Goal: Task Accomplishment & Management: Use online tool/utility

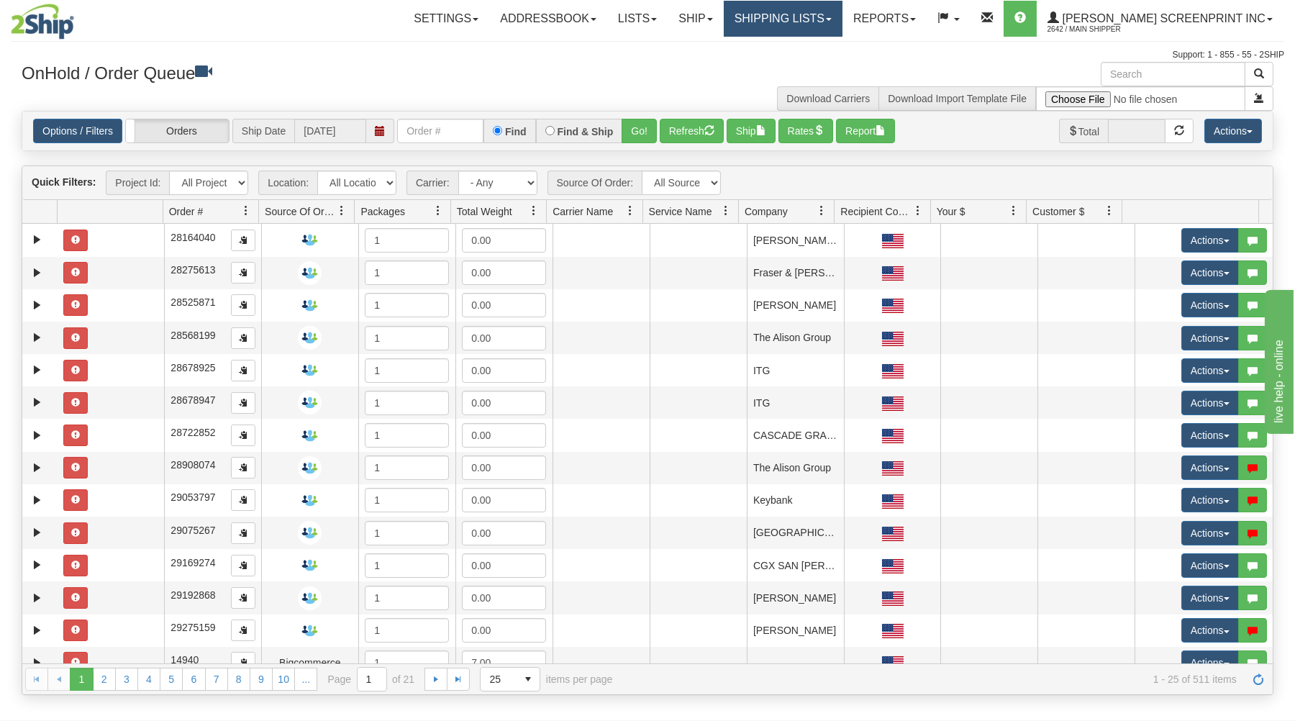
click at [815, 15] on link "Shipping lists" at bounding box center [783, 19] width 119 height 36
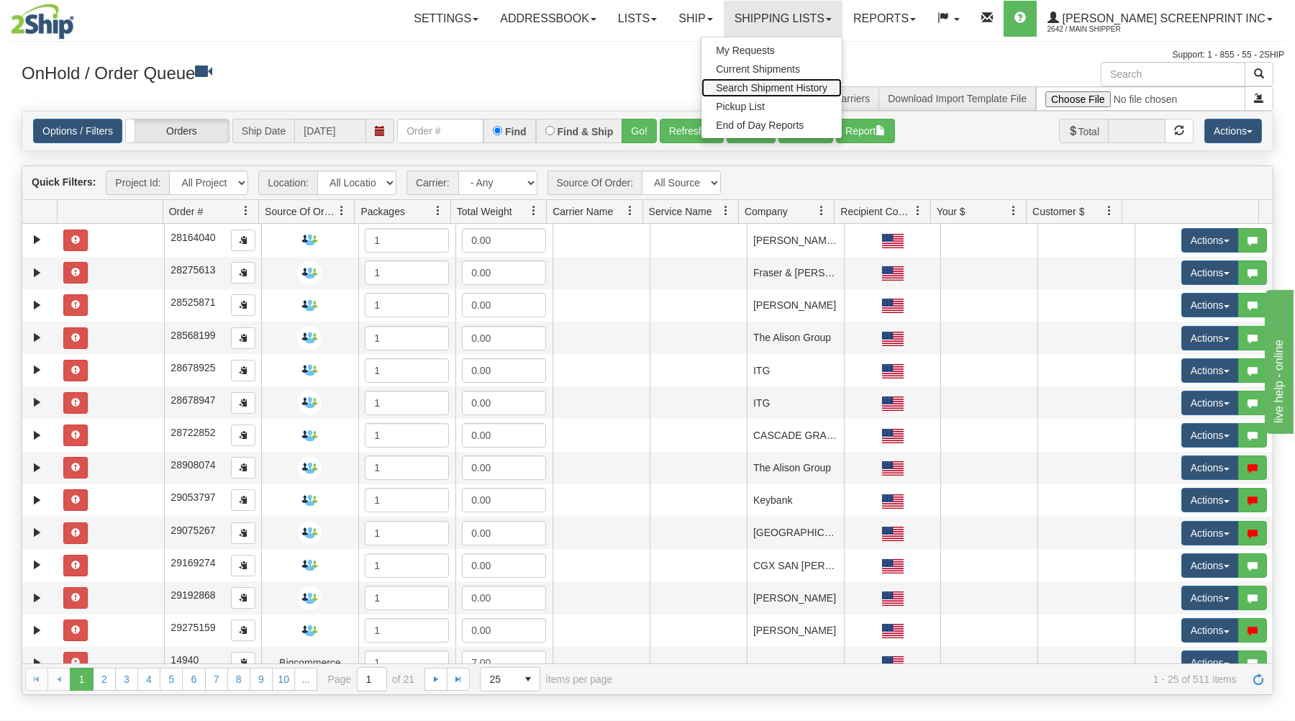
drag, startPoint x: 790, startPoint y: 86, endPoint x: 744, endPoint y: 104, distance: 49.4
click at [790, 85] on span "Search Shipment History" at bounding box center [772, 88] width 112 height 12
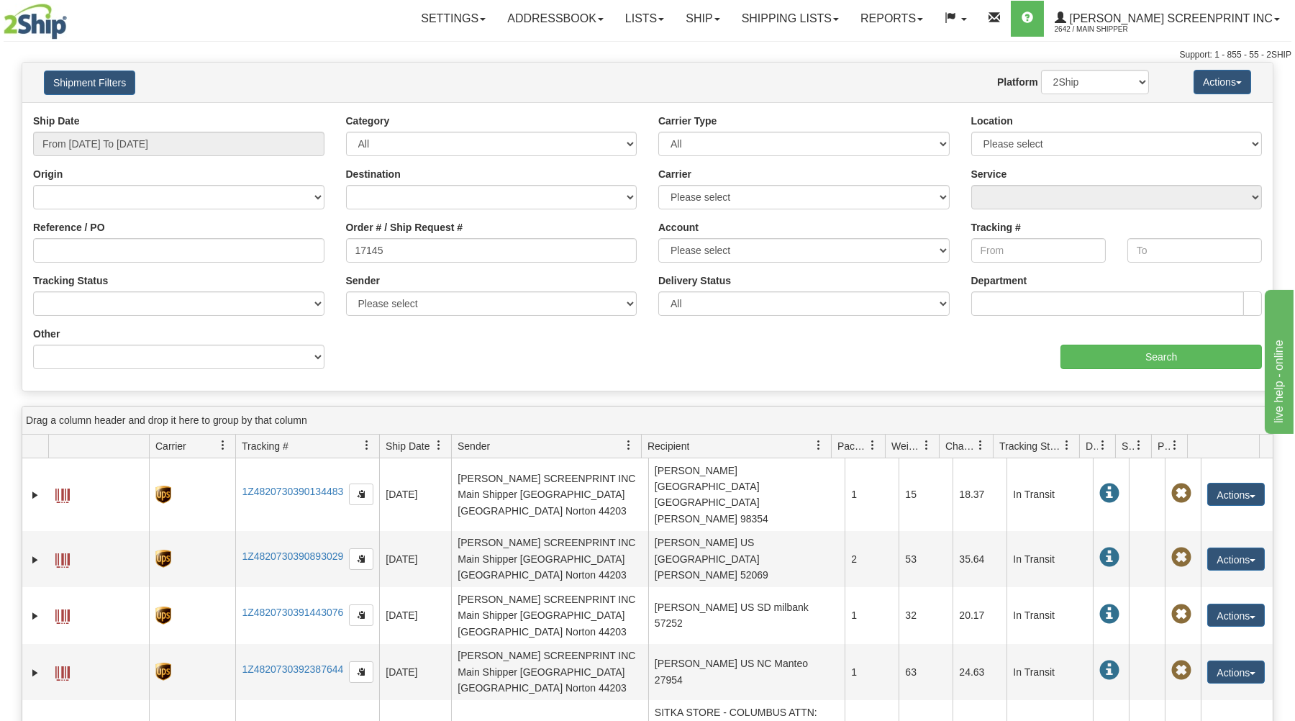
type input "17145"
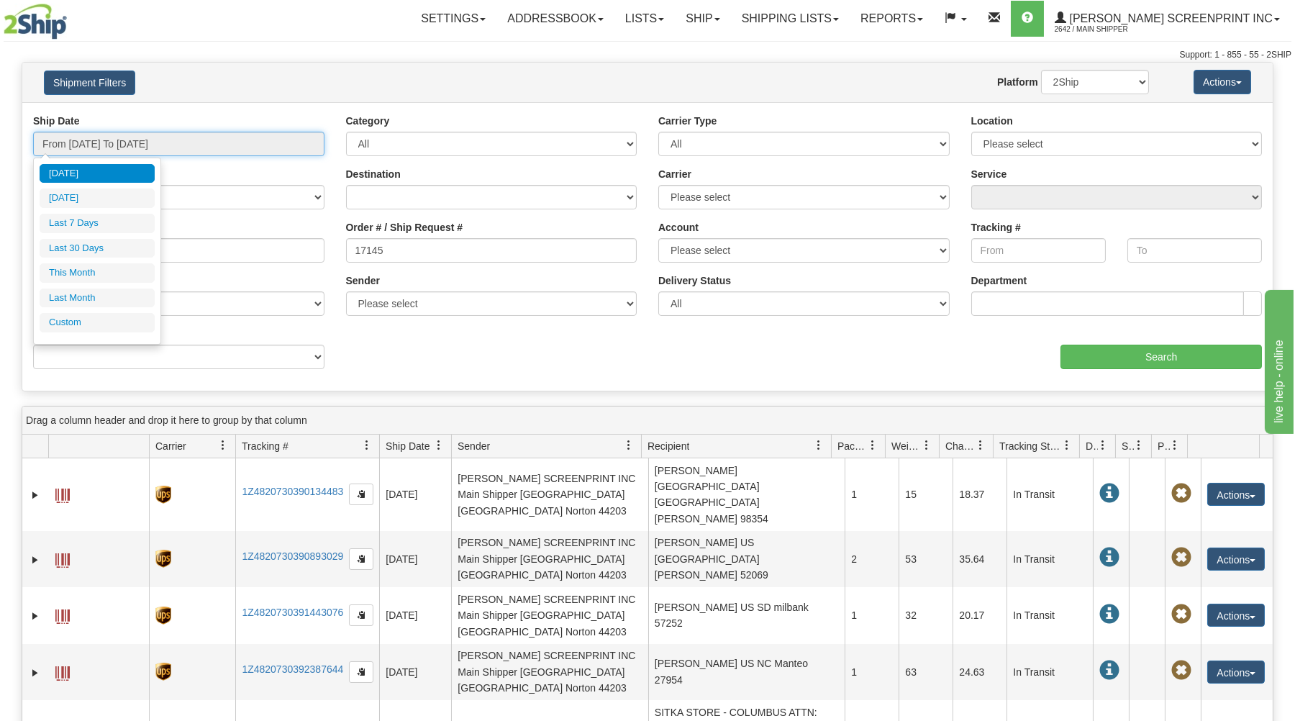
click at [273, 138] on input "From 09/17/2025 To 09/18/2025" at bounding box center [178, 144] width 291 height 24
click at [144, 248] on li "Last 30 Days" at bounding box center [97, 248] width 115 height 19
type input "From 08/20/2025 To 09/18/2025"
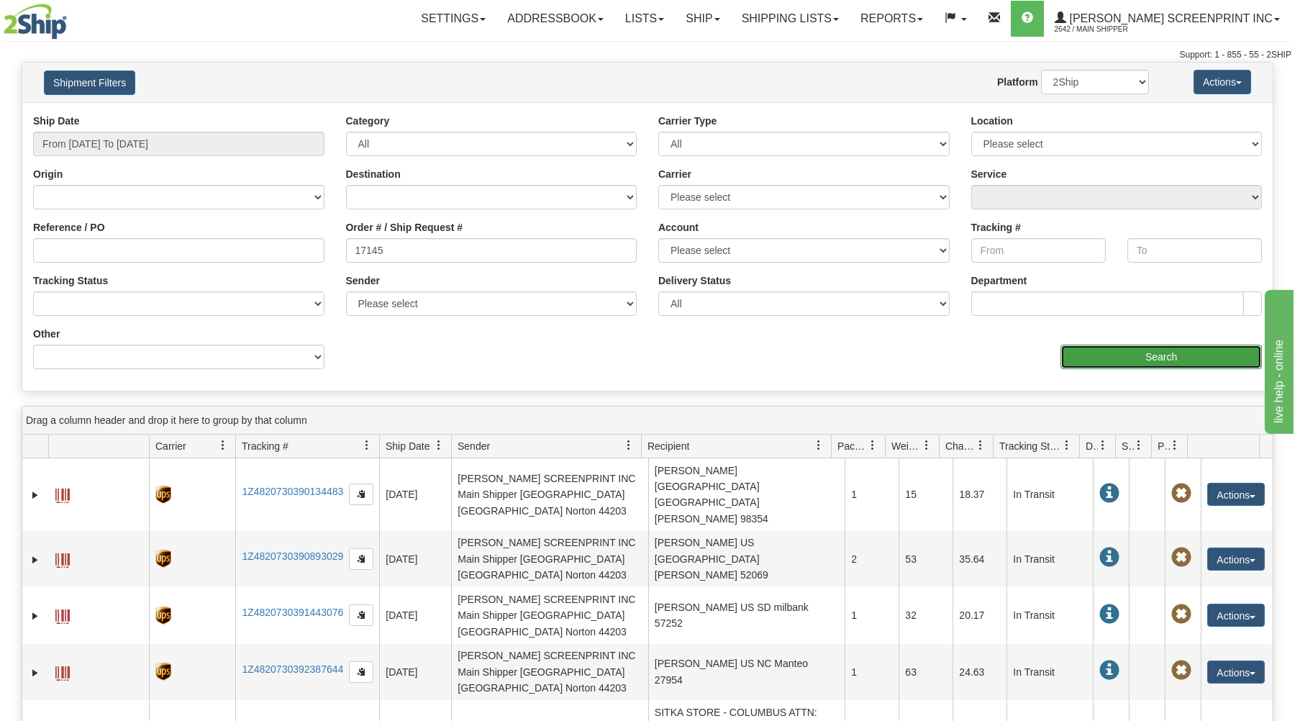
click at [1074, 353] on input "Search" at bounding box center [1161, 357] width 201 height 24
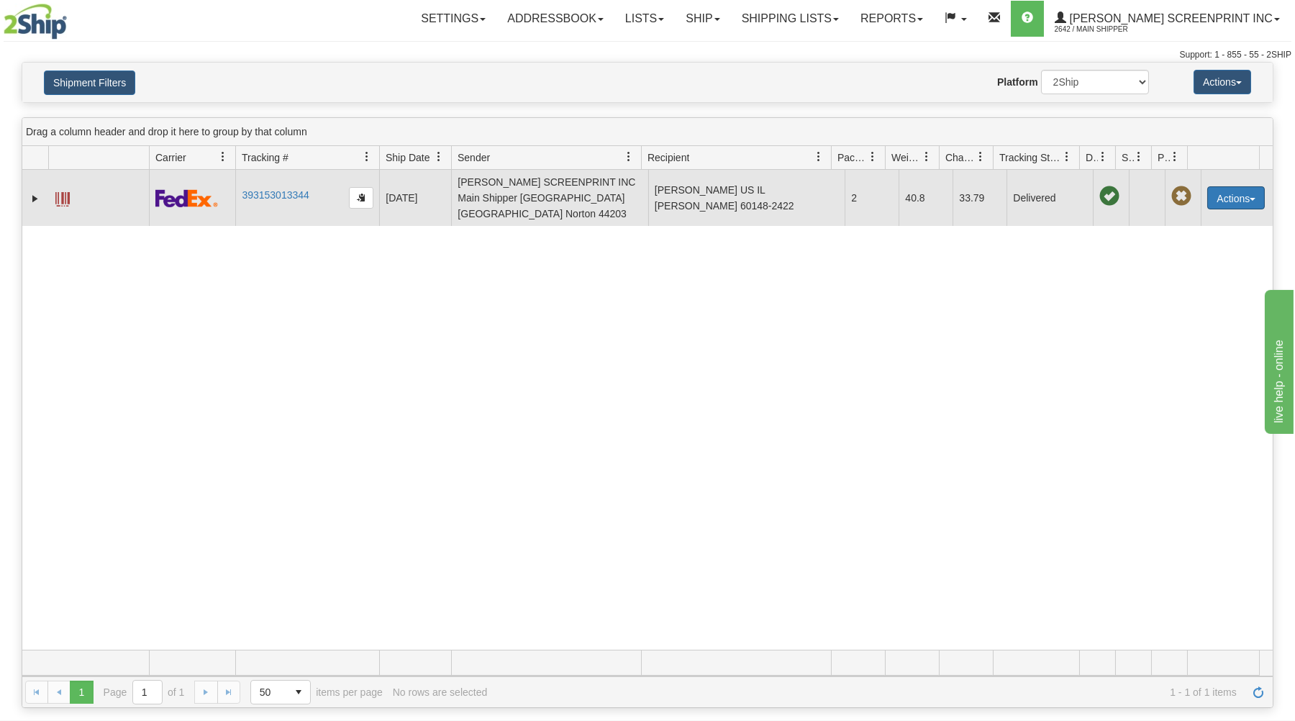
click at [1222, 190] on button "Actions" at bounding box center [1236, 197] width 58 height 23
click at [1196, 217] on link "Repeat" at bounding box center [1206, 224] width 115 height 19
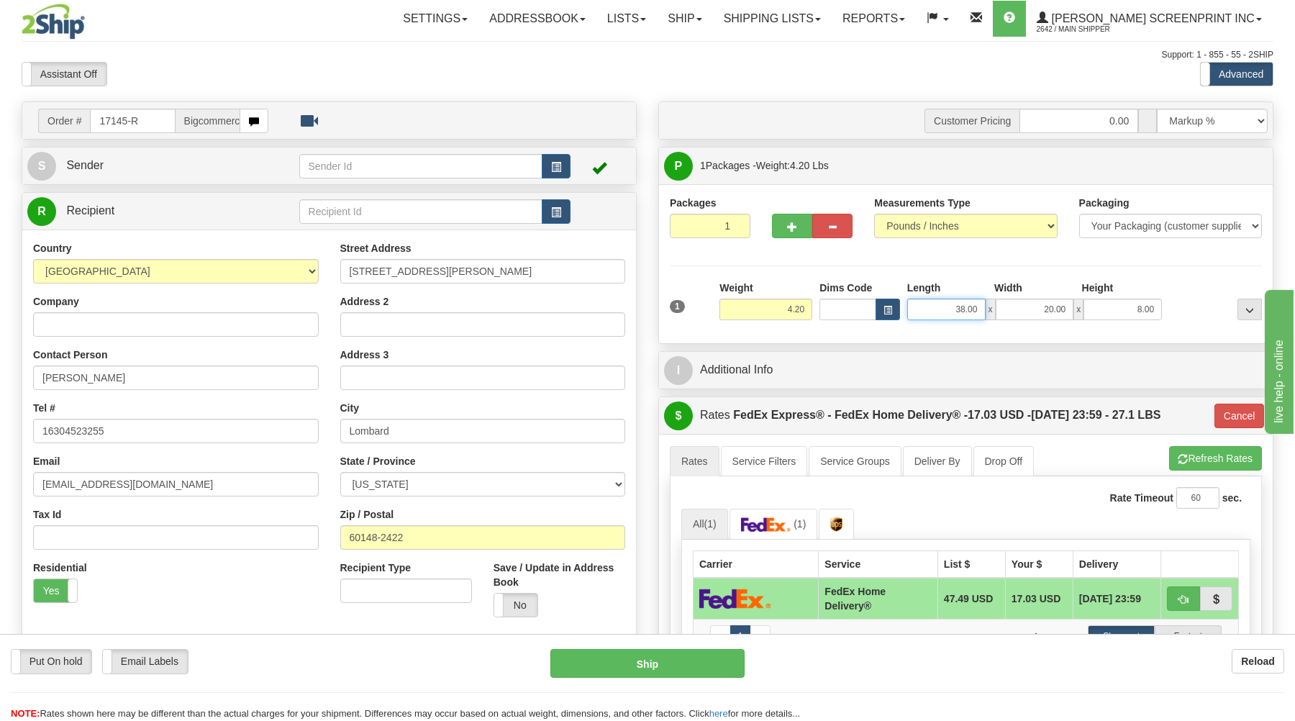
drag, startPoint x: 953, startPoint y: 310, endPoint x: 1070, endPoint y: 295, distance: 117.5
click at [986, 299] on input "38.00" at bounding box center [946, 310] width 78 height 22
type input "25.00"
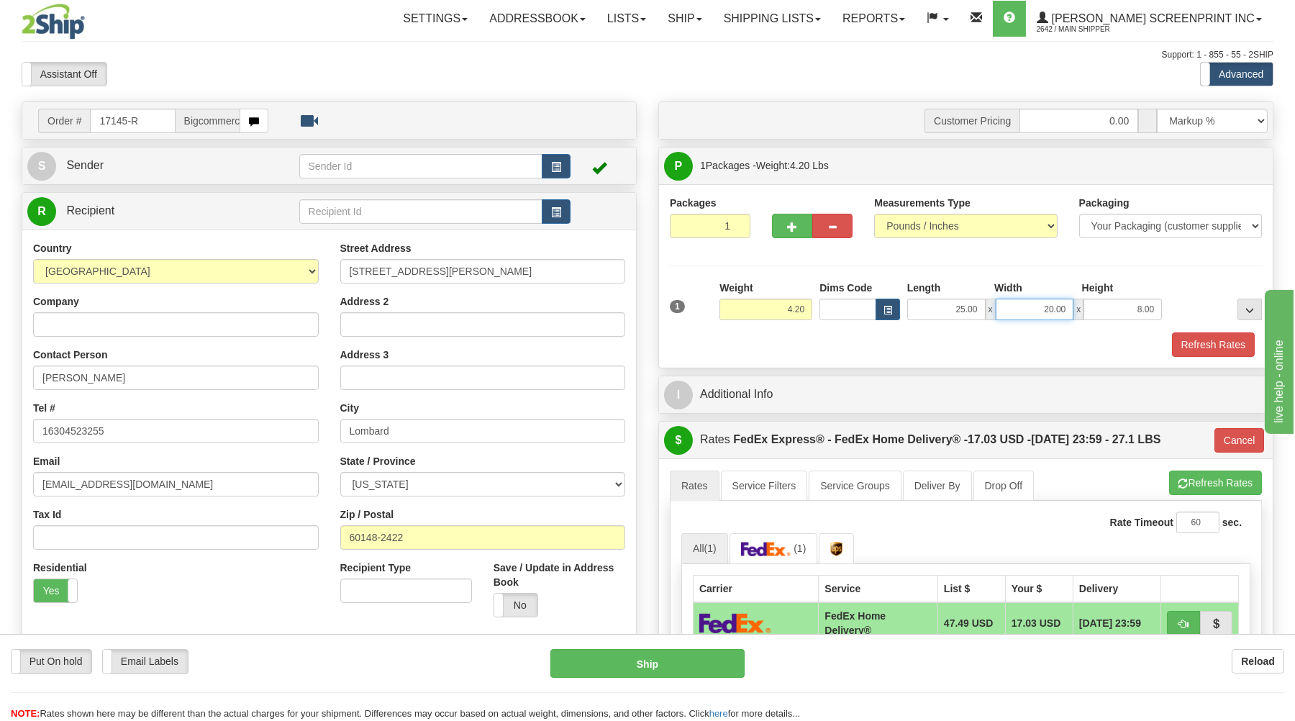
type input "4.25"
type input "90"
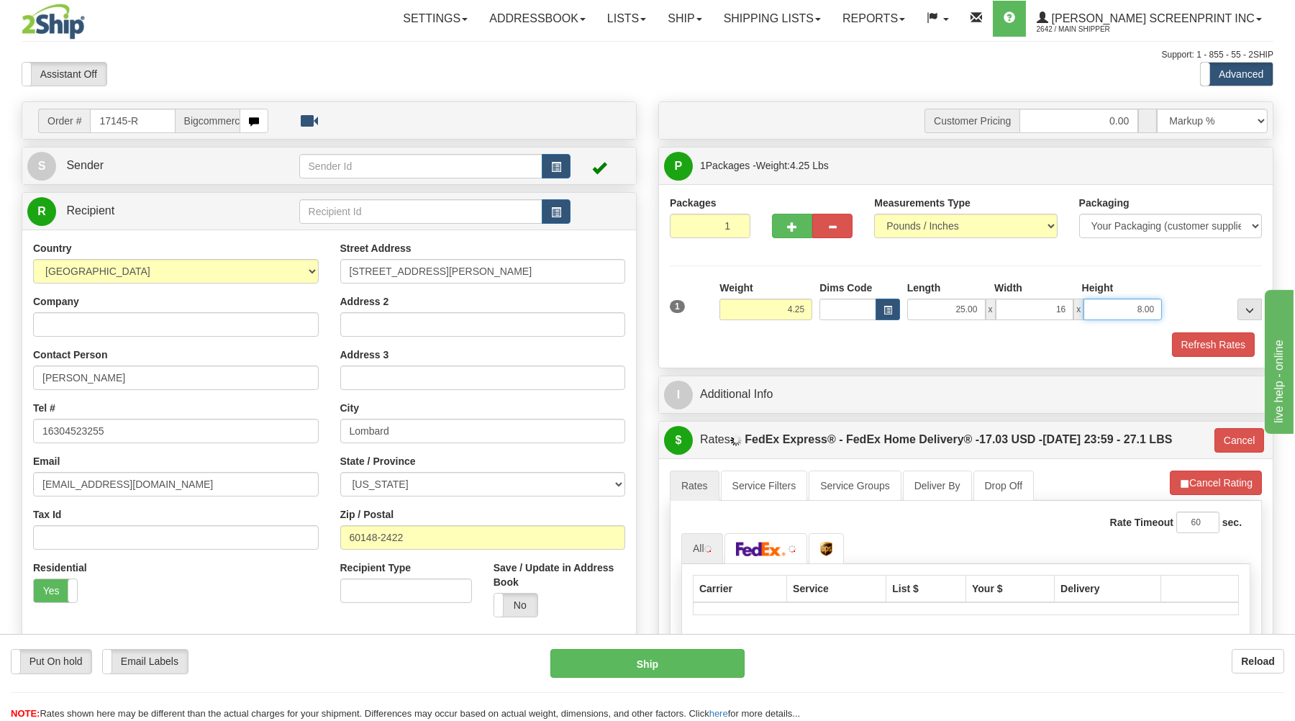
type input "16.00"
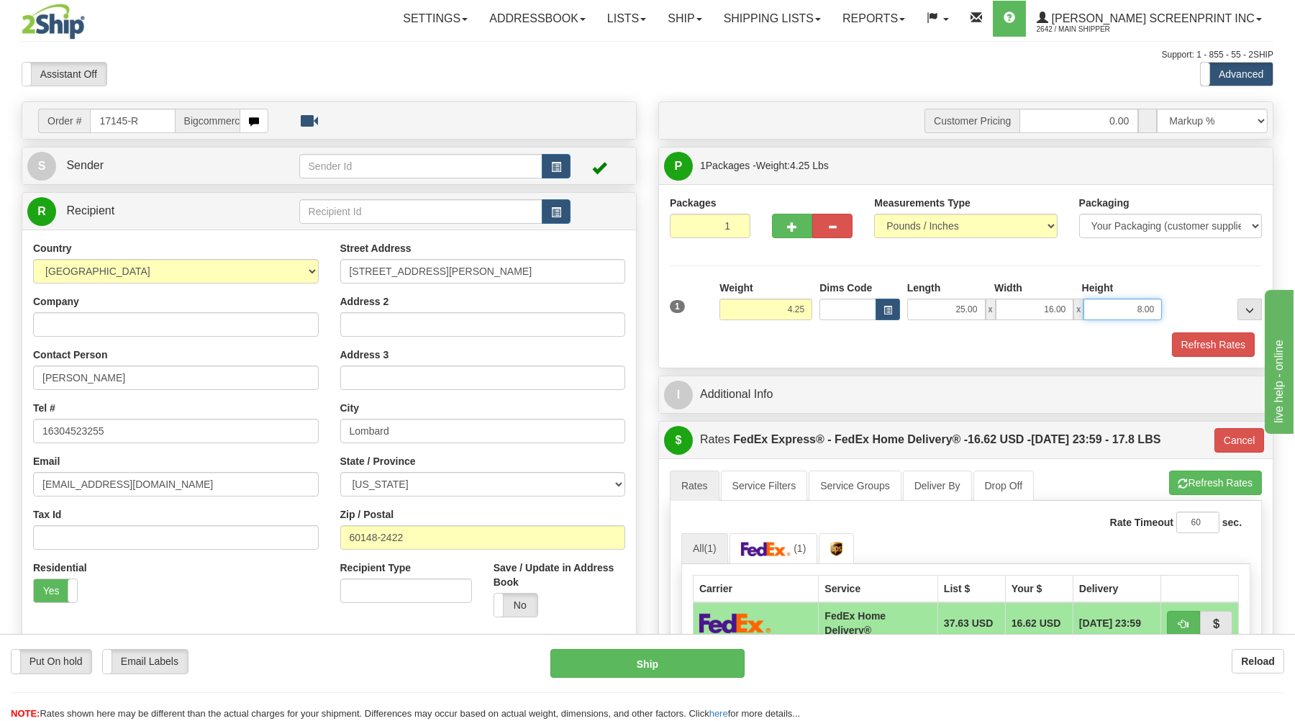
type input "4.20"
type input "90"
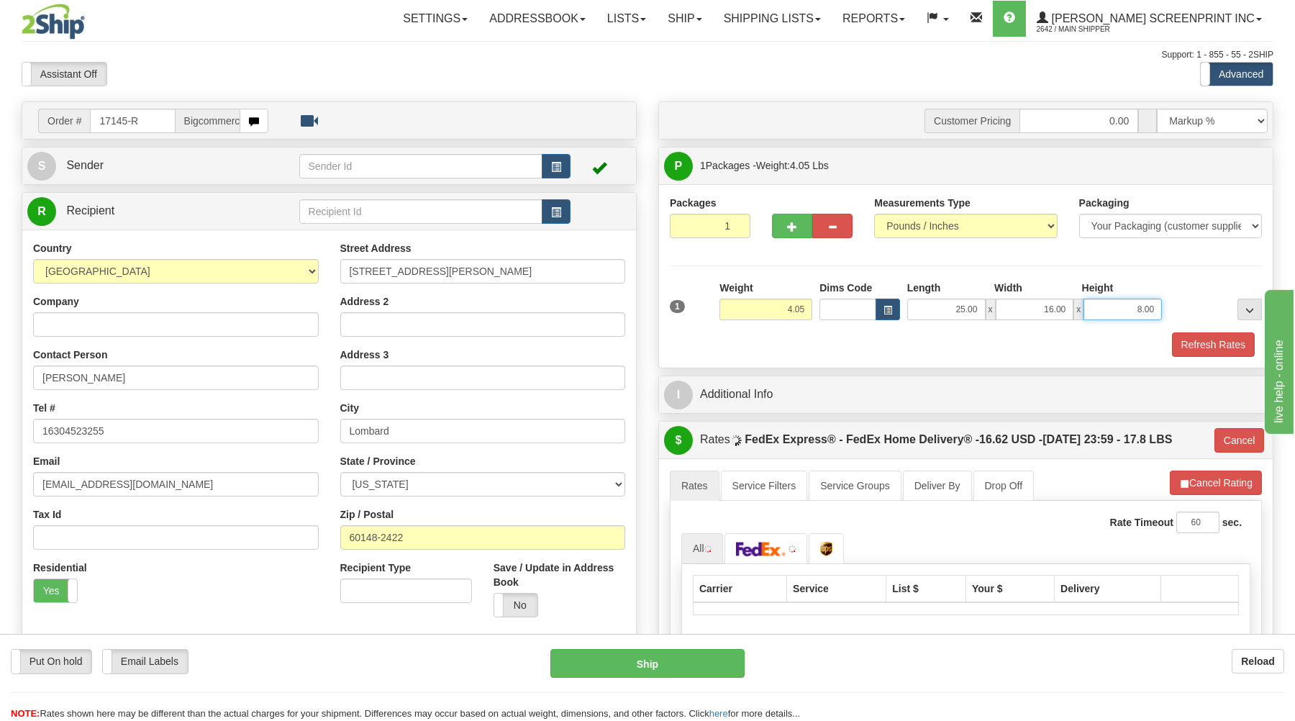
type input "4.00"
type input "90"
type input "4.20"
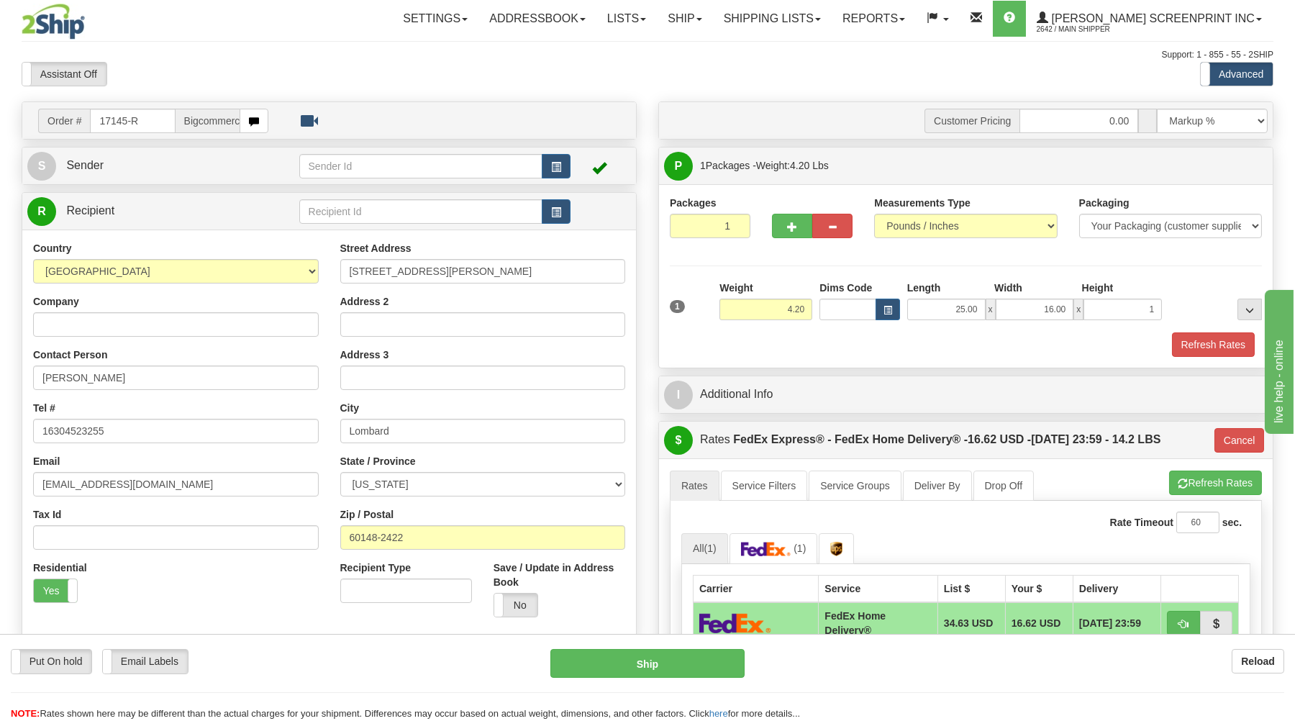
type input "1.00"
click at [1032, 343] on div "Refresh Rates" at bounding box center [965, 344] width 599 height 24
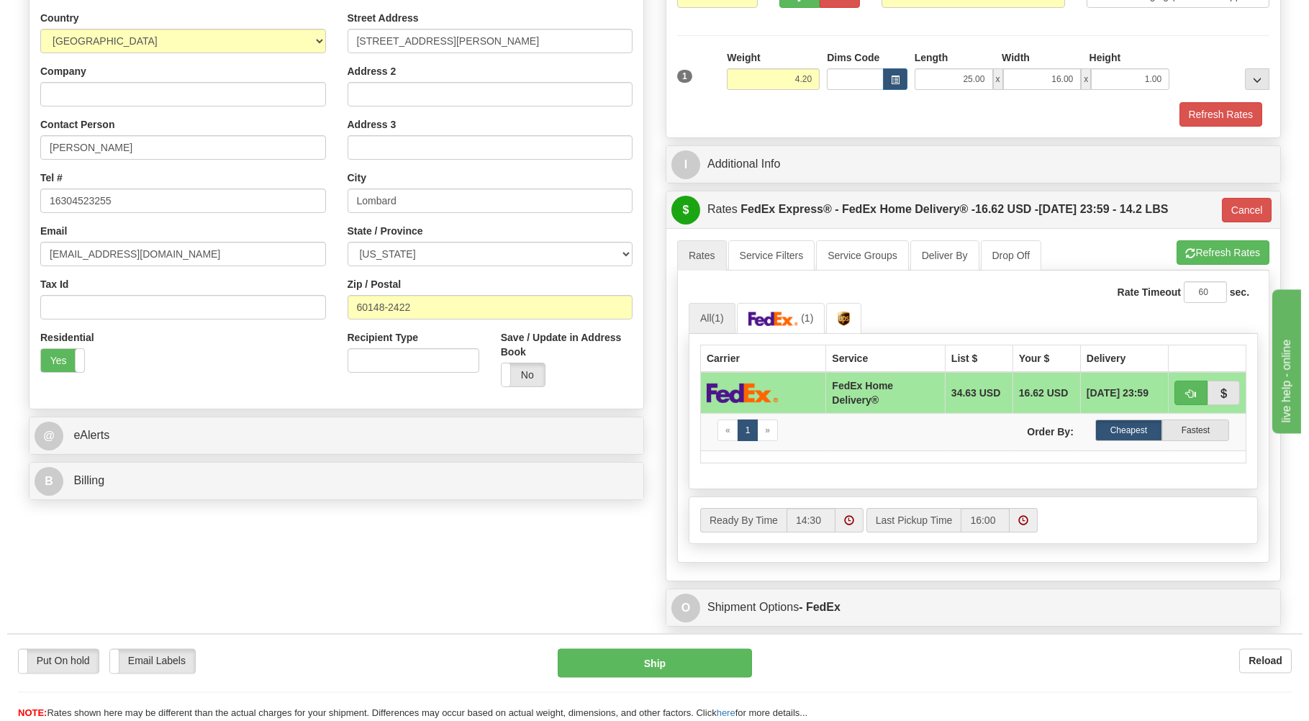
scroll to position [231, 0]
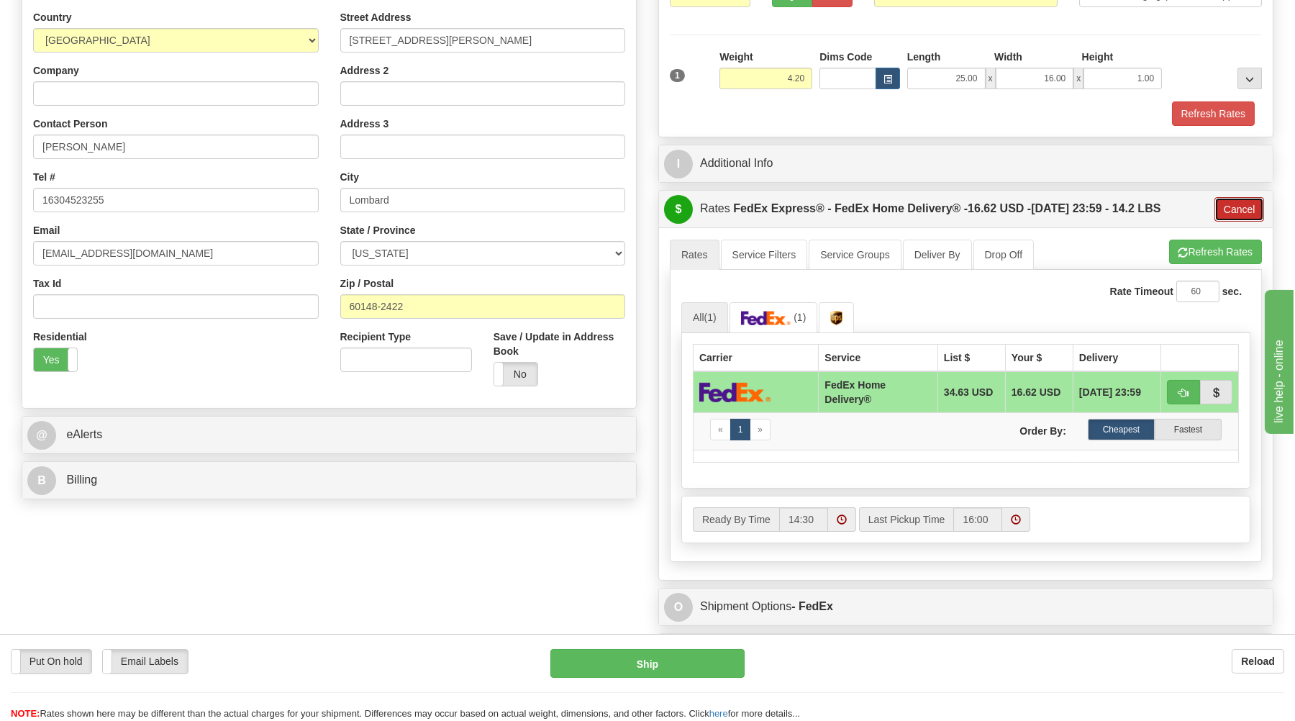
click at [1254, 207] on button "Cancel" at bounding box center [1240, 209] width 50 height 24
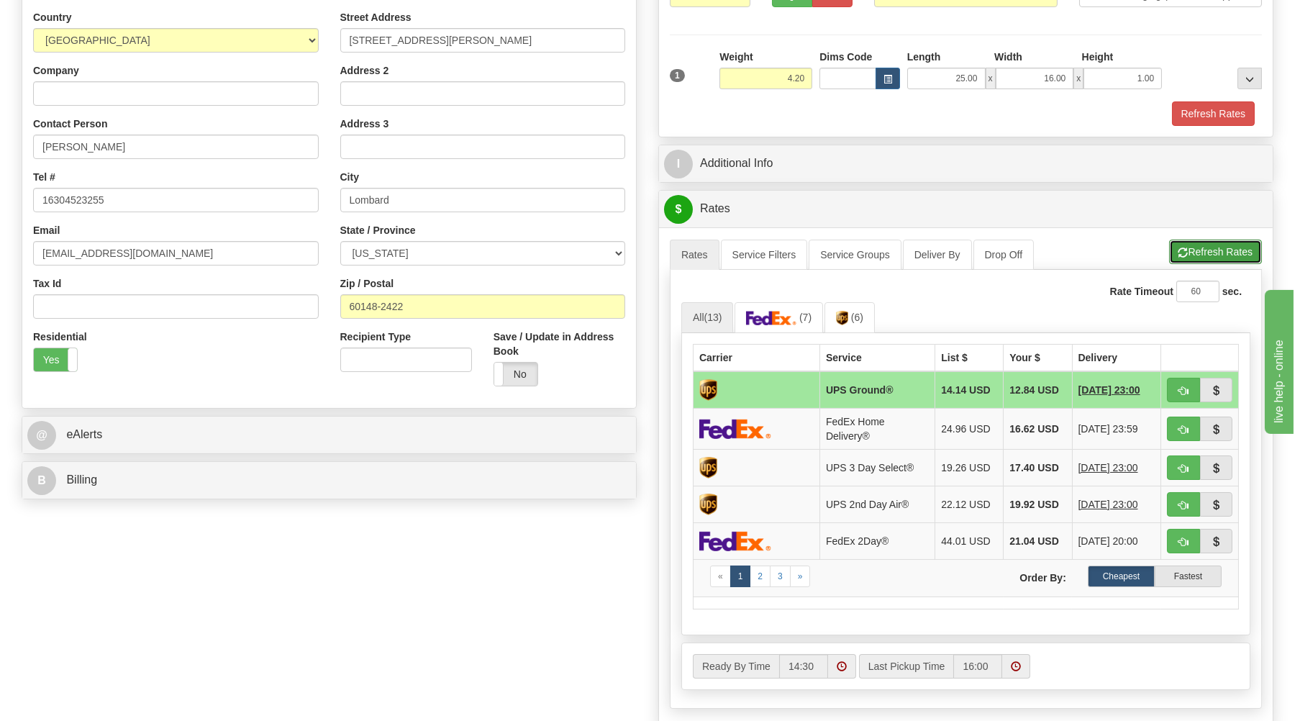
click at [1207, 255] on button "Refresh Rates" at bounding box center [1215, 252] width 93 height 24
click at [1184, 384] on button "button" at bounding box center [1183, 390] width 33 height 24
type input "03"
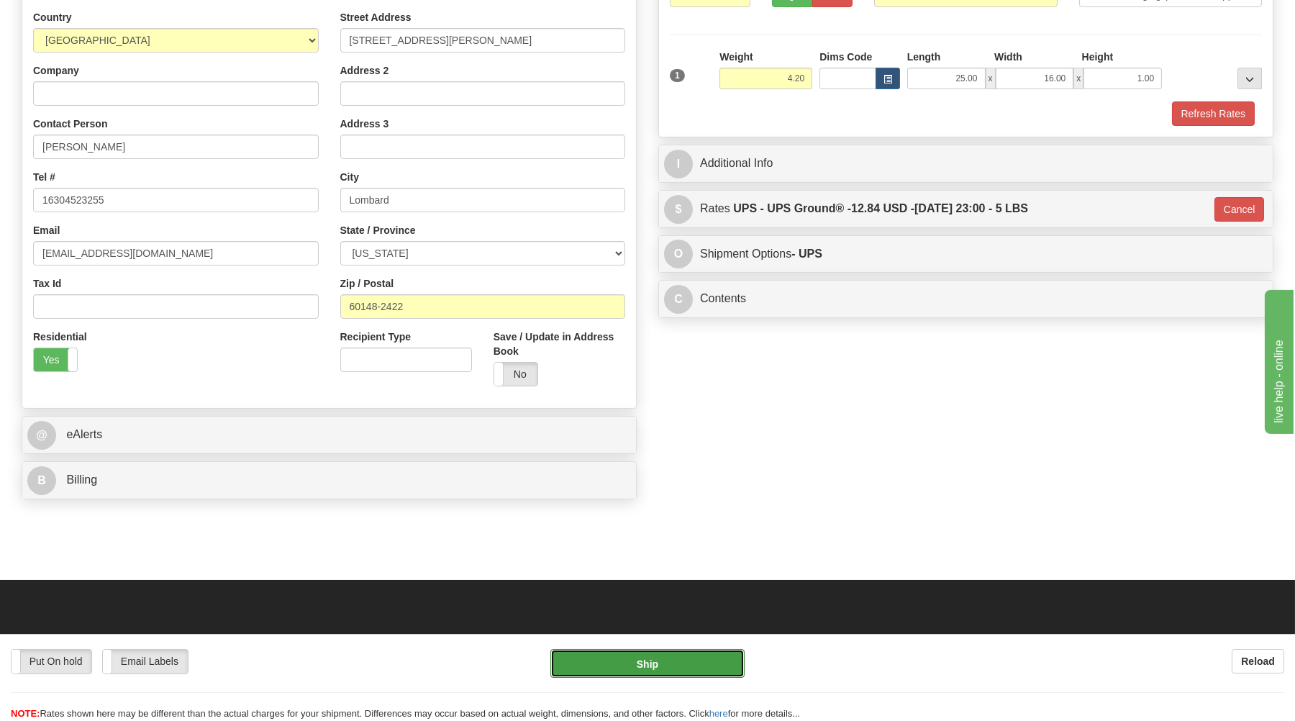
click at [702, 666] on button "Ship" at bounding box center [647, 663] width 194 height 29
